Goal: Obtain resource: Obtain resource

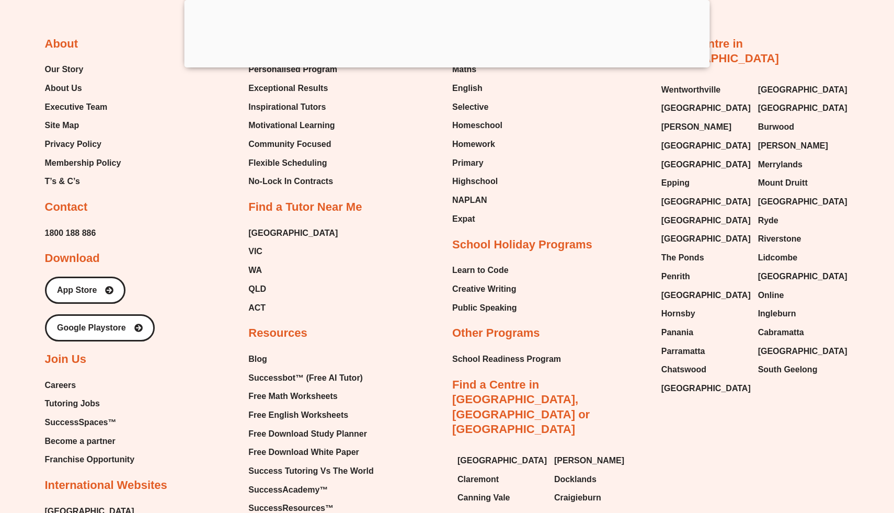
scroll to position [10975, 0]
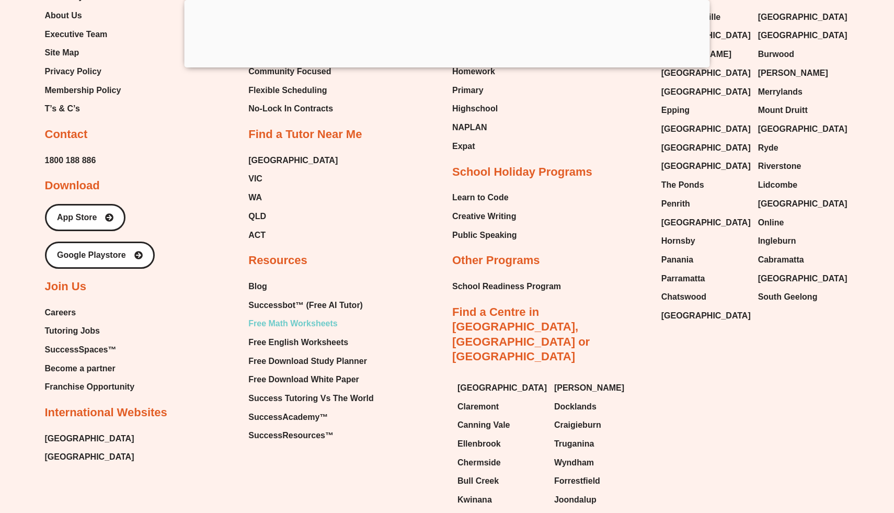
click at [295, 316] on span "Free Math Worksheets" at bounding box center [292, 324] width 89 height 16
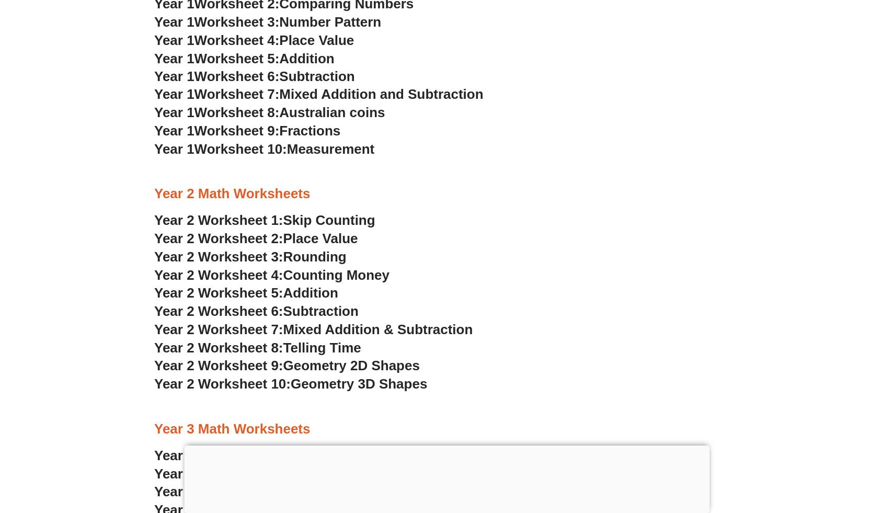
scroll to position [1464, 0]
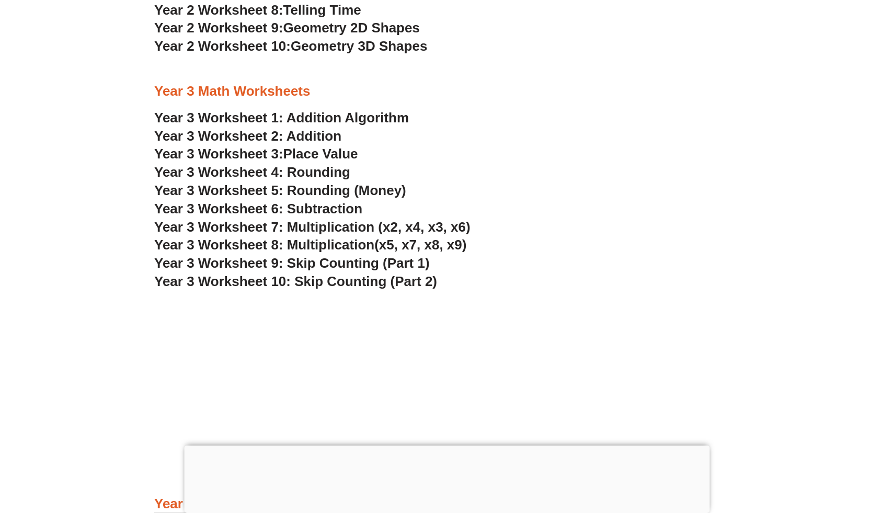
click at [303, 228] on span "Year 3 Worksheet 7: Multiplication (x2, x4, x3, x6)" at bounding box center [312, 227] width 316 height 16
click at [323, 153] on span "Place Value" at bounding box center [320, 154] width 75 height 16
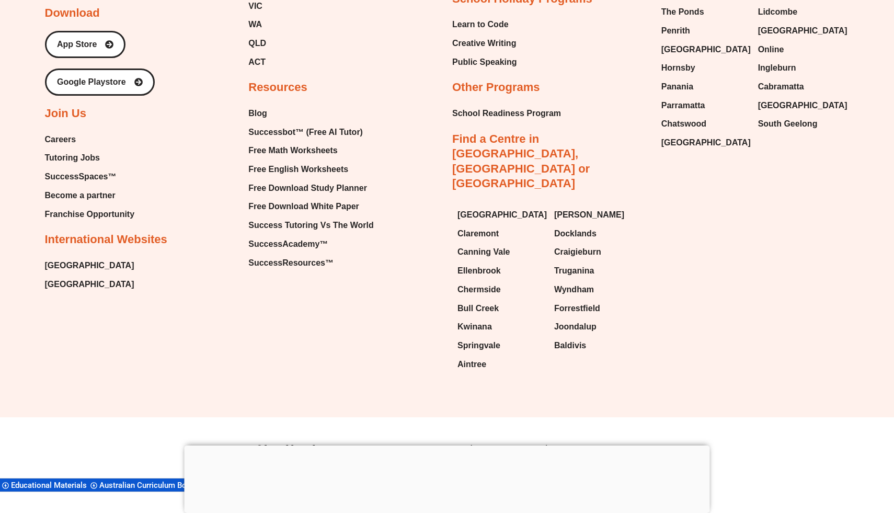
scroll to position [7579, 0]
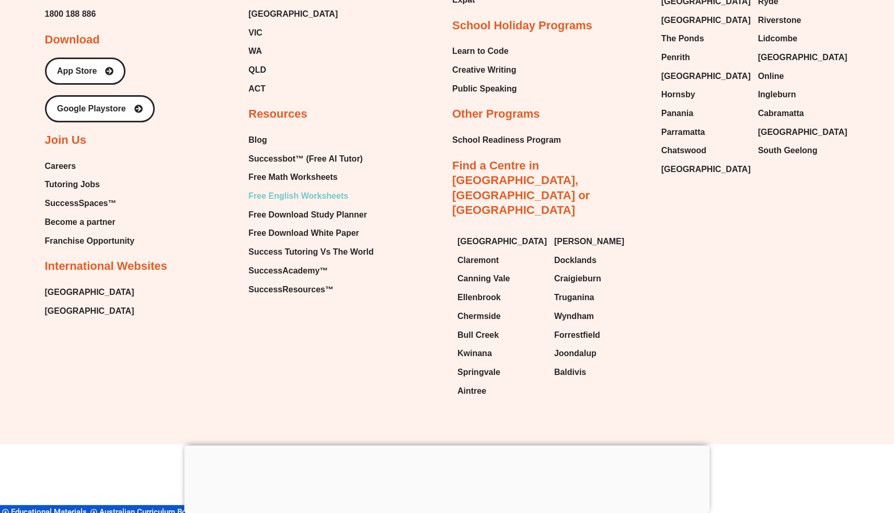
click at [292, 204] on span "Free English Worksheets" at bounding box center [298, 196] width 100 height 16
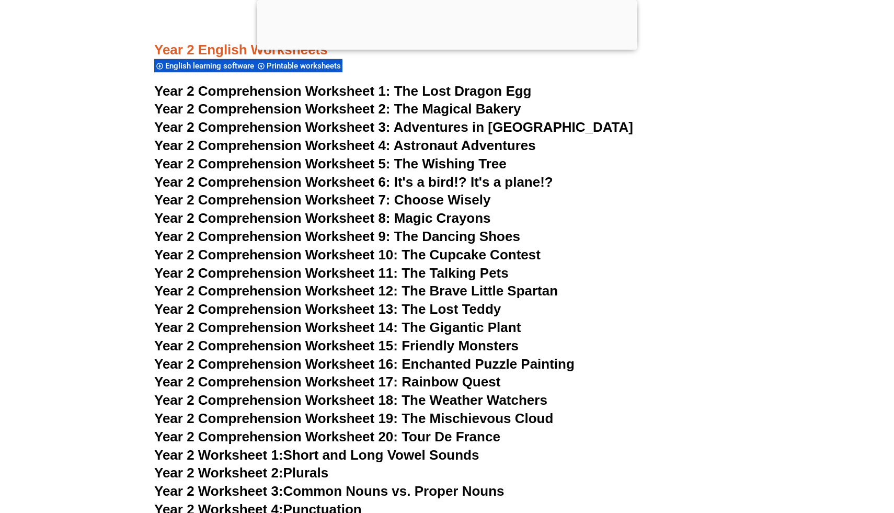
scroll to position [2552, 0]
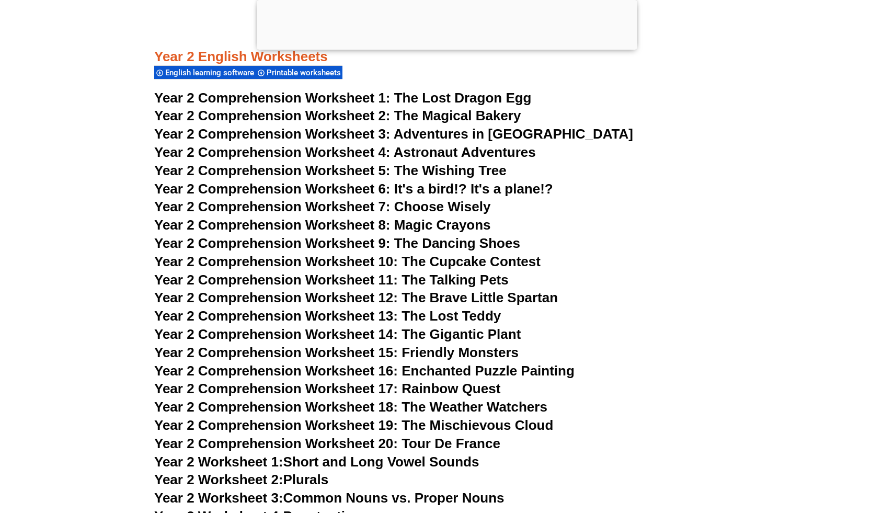
scroll to position [2530, 0]
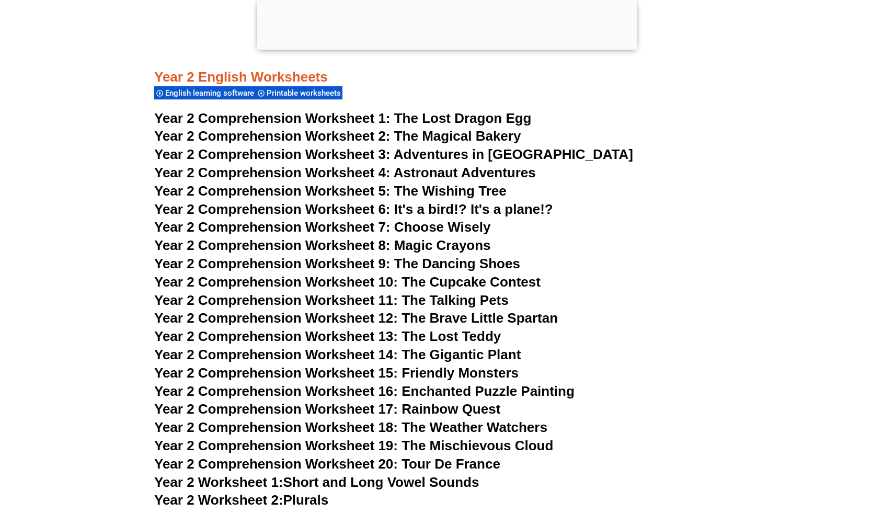
click at [453, 131] on span "The Magical Bakery" at bounding box center [457, 136] width 127 height 16
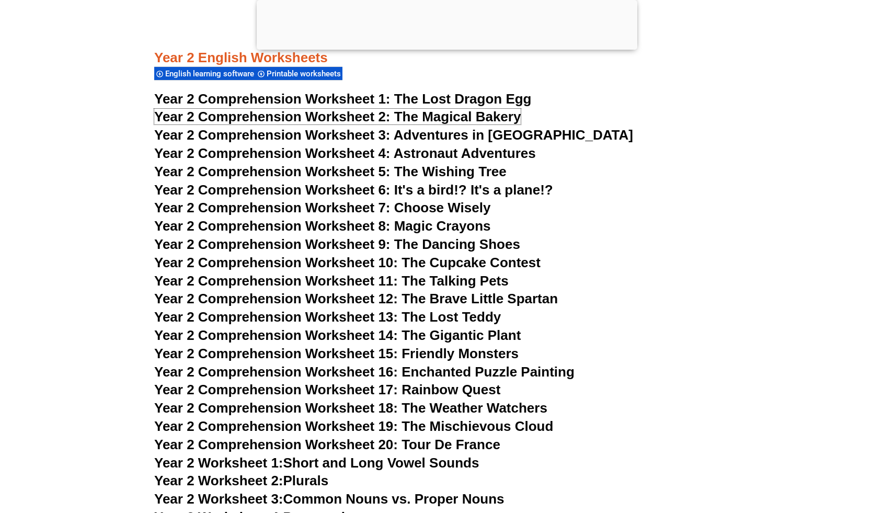
scroll to position [2552, 0]
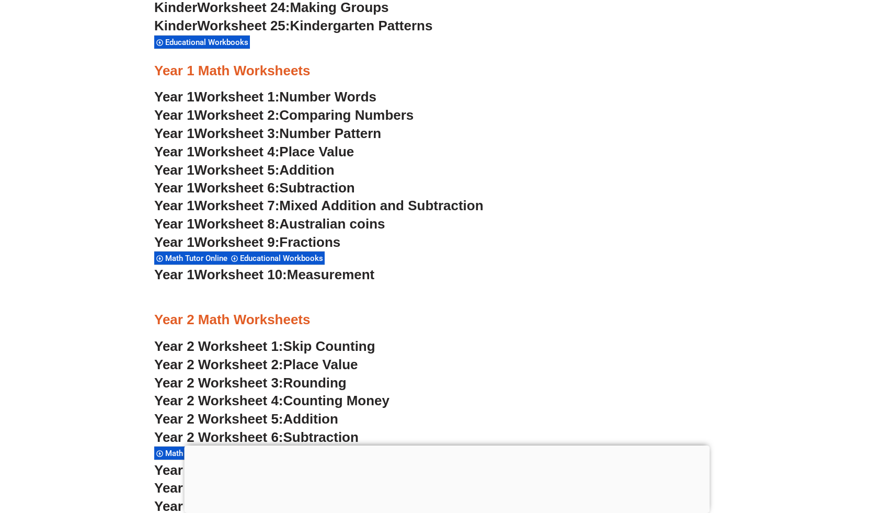
scroll to position [1019, 0]
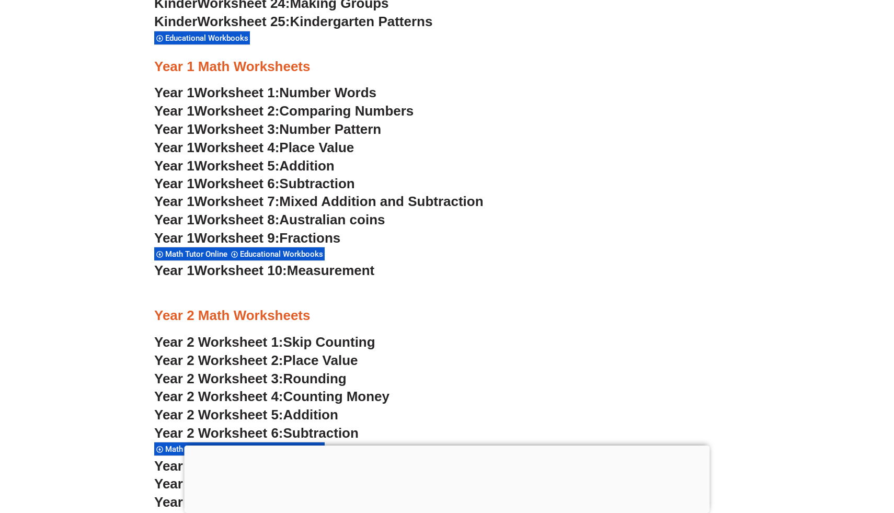
click at [309, 132] on span "Number Pattern" at bounding box center [330, 129] width 102 height 16
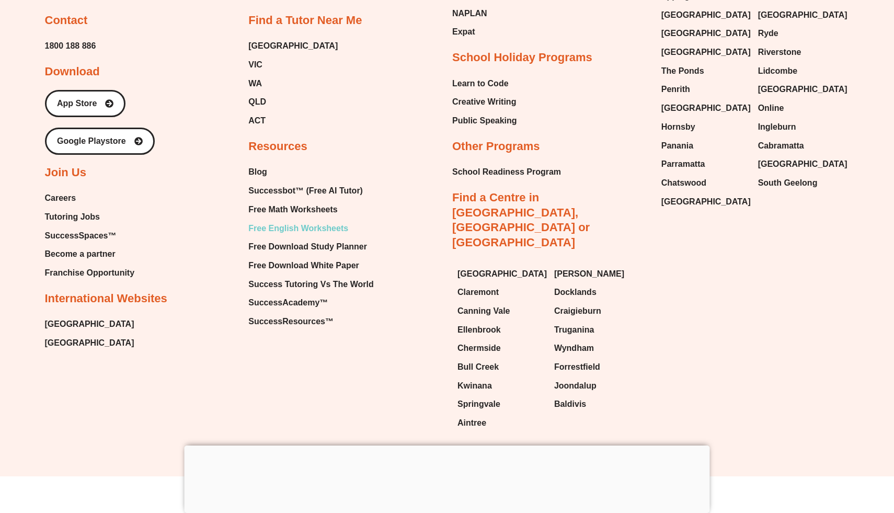
click at [284, 236] on span "Free English Worksheets" at bounding box center [298, 229] width 100 height 16
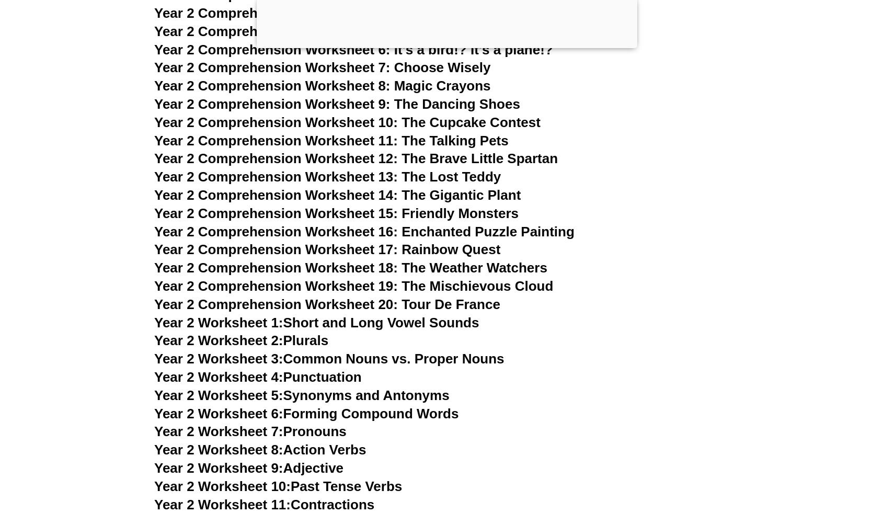
scroll to position [2621, 0]
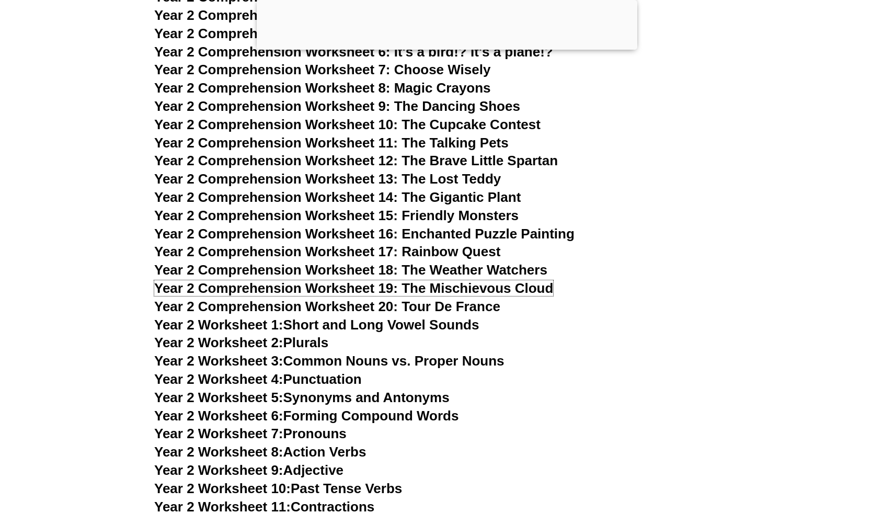
click at [451, 290] on span "Year 2 Comprehension Worksheet 19: The Mischievous Cloud" at bounding box center [353, 288] width 399 height 16
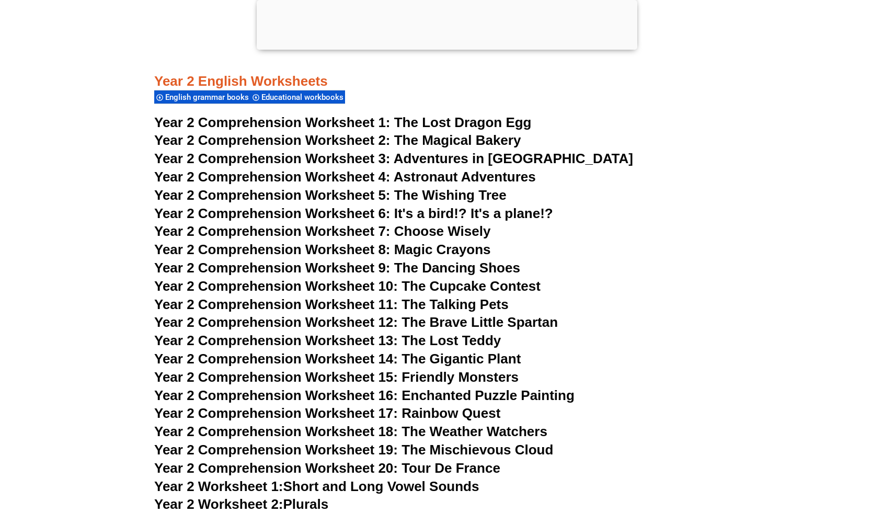
scroll to position [2528, 0]
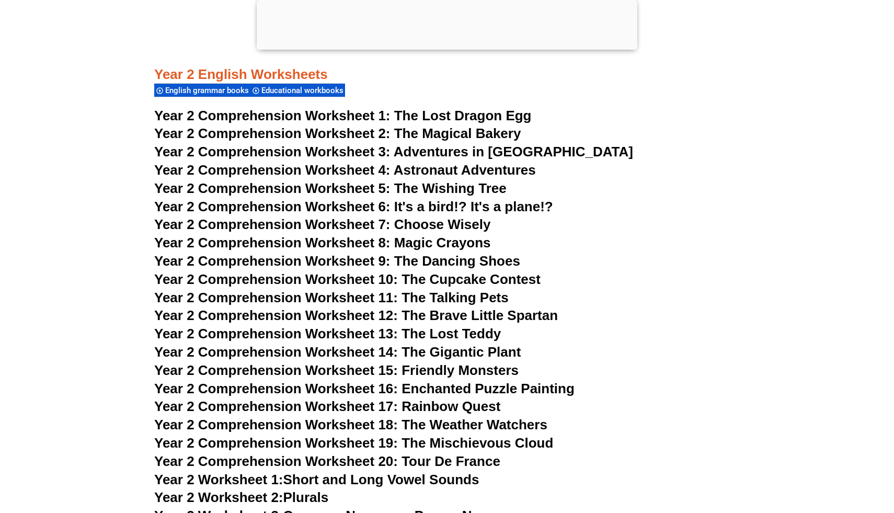
click at [499, 277] on span "Year 2 Comprehension Worksheet 10: The Cupcake Contest" at bounding box center [347, 279] width 386 height 16
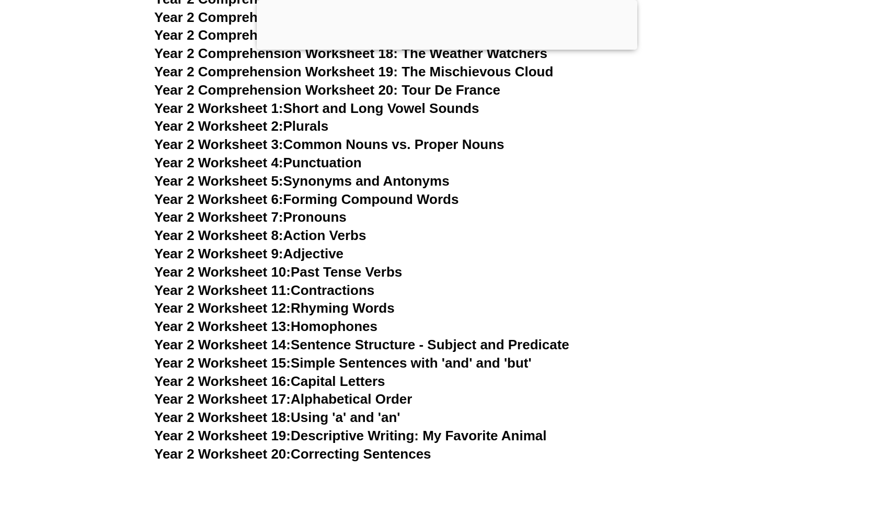
scroll to position [2914, 0]
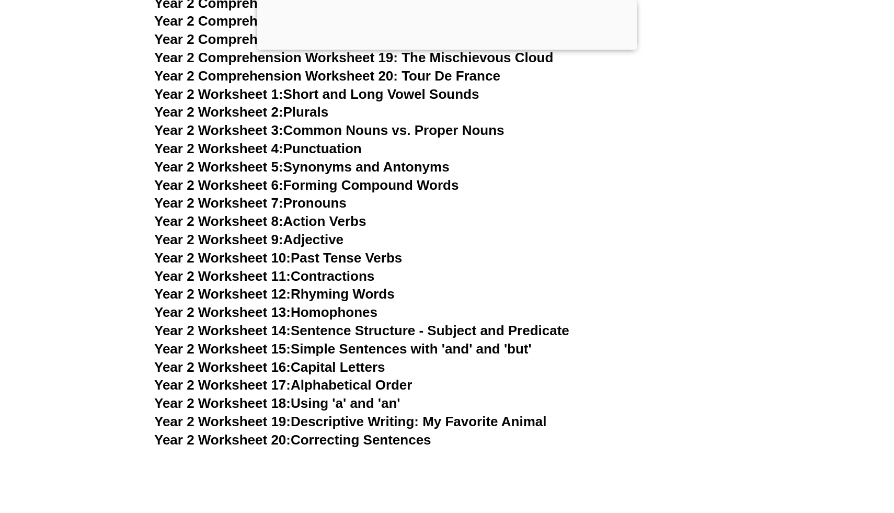
click at [353, 421] on link "Year 2 Worksheet 19: Descriptive Writing: My Favorite Animal" at bounding box center [350, 422] width 392 height 16
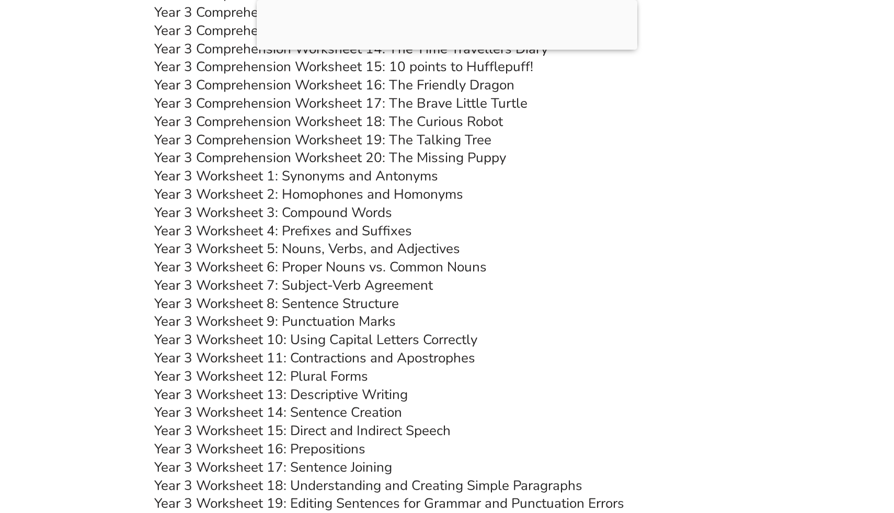
scroll to position [3826, 0]
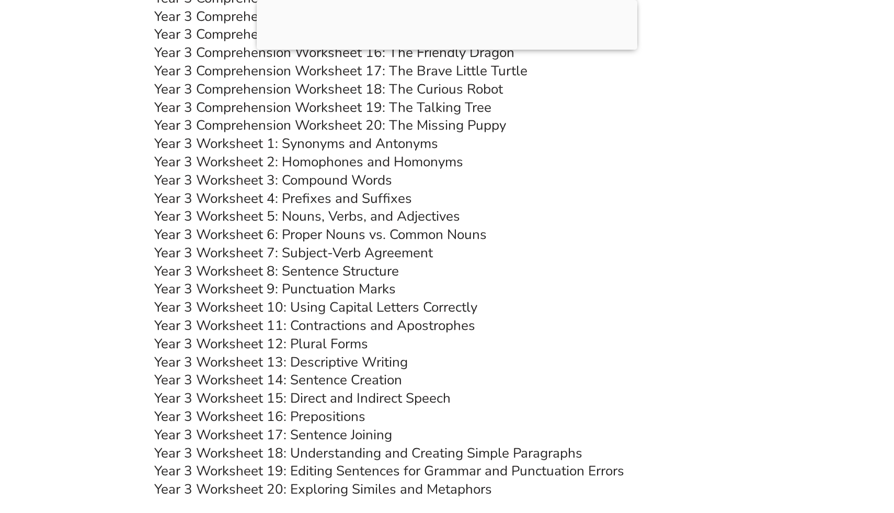
click at [346, 361] on link "Year 3 Worksheet 13: Descriptive Writing" at bounding box center [281, 362] width 254 height 18
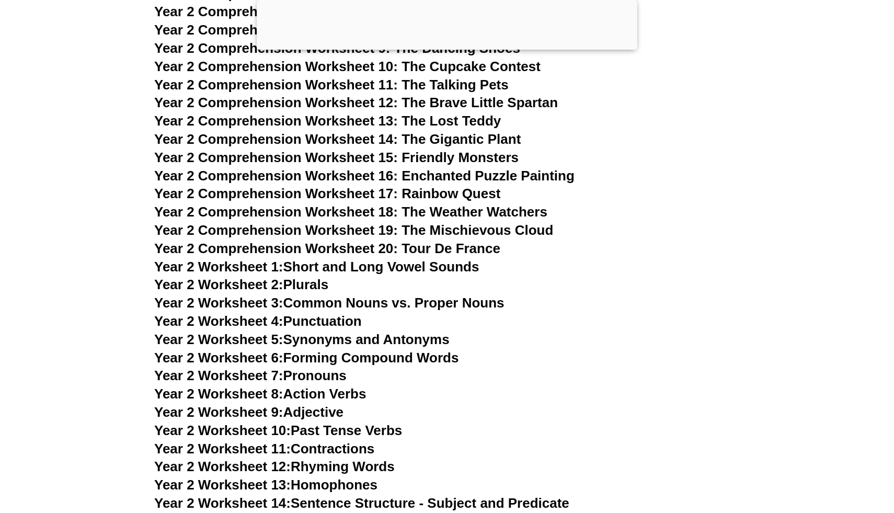
scroll to position [2721, 0]
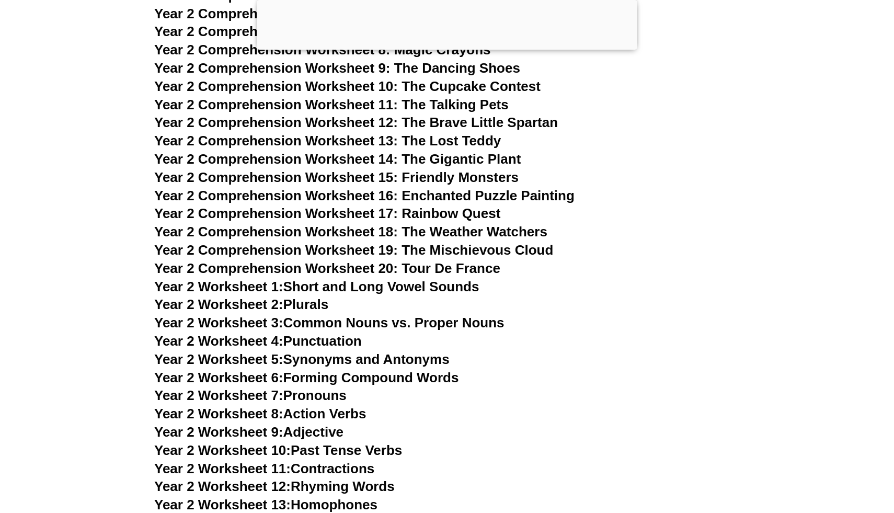
click at [474, 209] on span "Year 2 Comprehension Worksheet 17: Rainbow Quest" at bounding box center [327, 213] width 346 height 16
